Goal: Go to known website: Go to known website

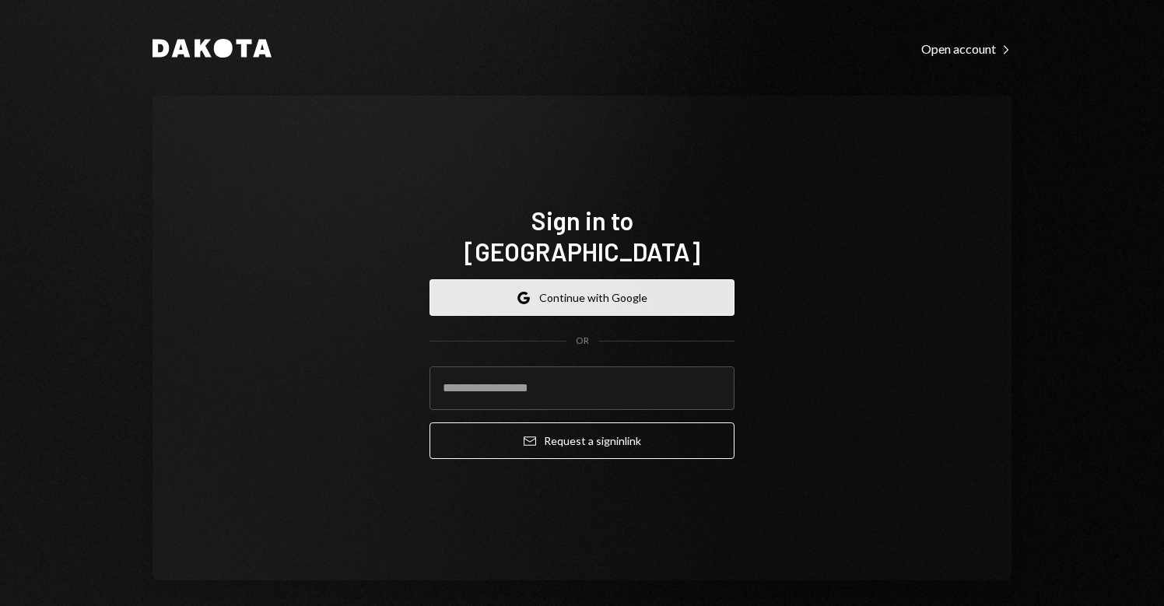
click at [526, 279] on button "Google Continue with Google" at bounding box center [582, 297] width 305 height 37
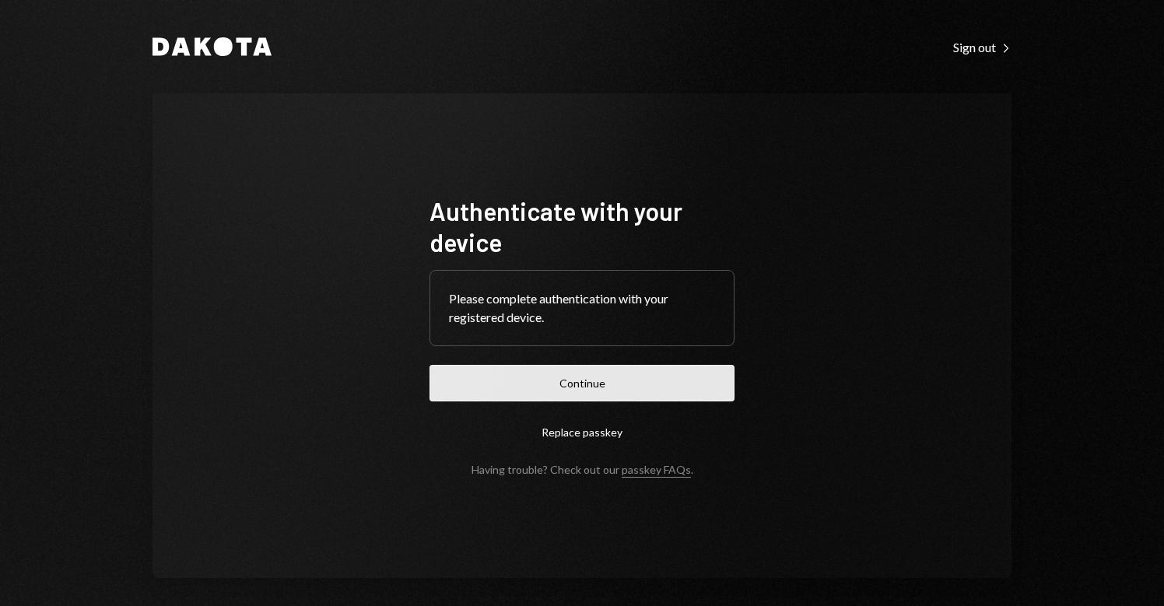
click at [578, 381] on button "Continue" at bounding box center [582, 383] width 305 height 37
